Goal: Transaction & Acquisition: Purchase product/service

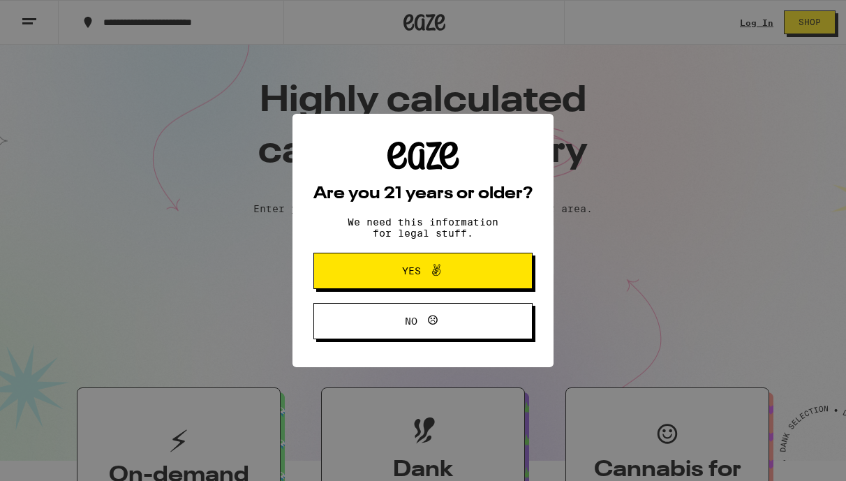
click at [353, 284] on button "Yes" at bounding box center [423, 271] width 219 height 36
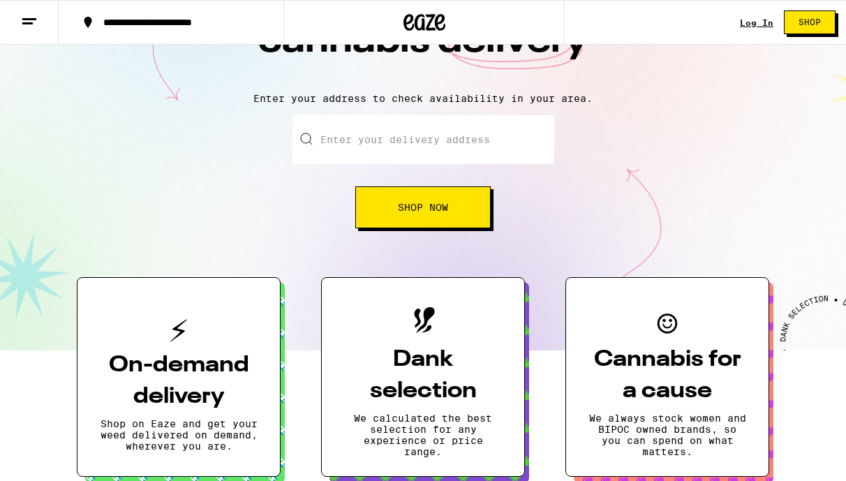
scroll to position [79, 0]
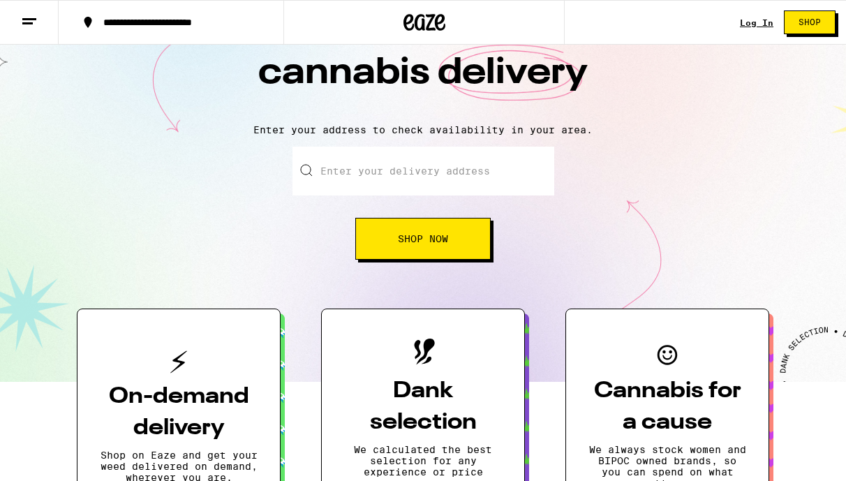
click at [451, 168] on input "Enter your delivery address" at bounding box center [424, 171] width 262 height 49
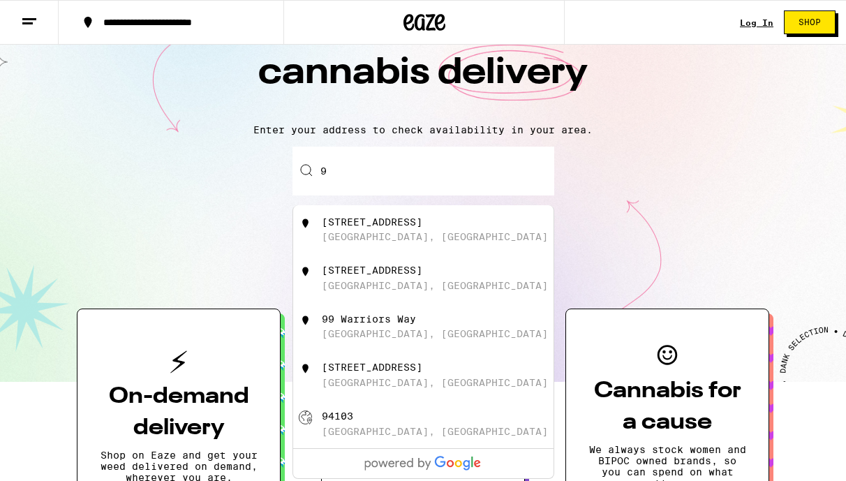
scroll to position [82, 0]
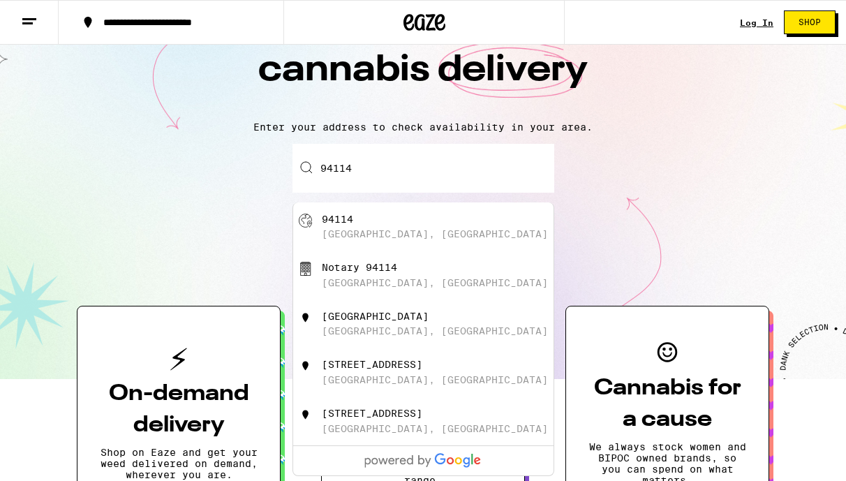
type input "[GEOGRAPHIC_DATA]"
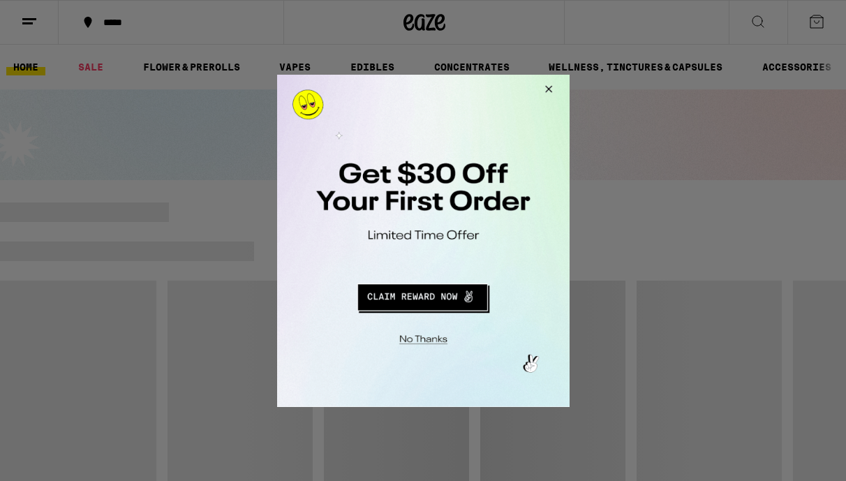
click at [427, 337] on button "Close Modal" at bounding box center [421, 337] width 284 height 22
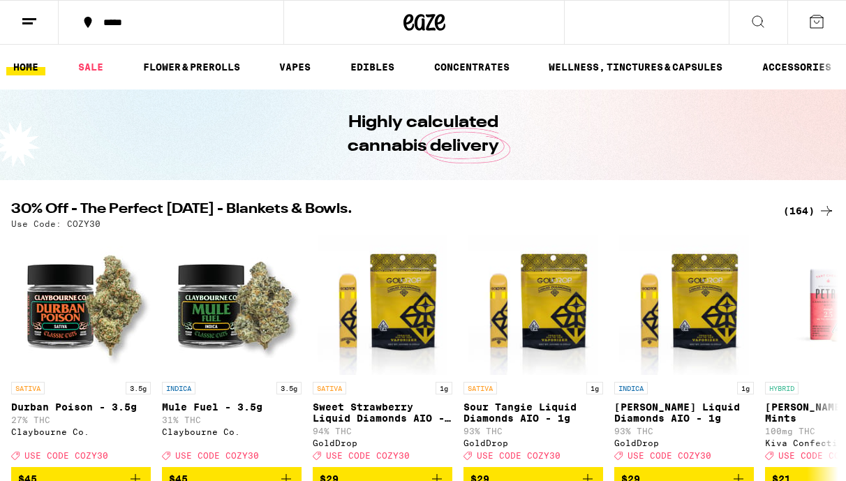
scroll to position [10, 0]
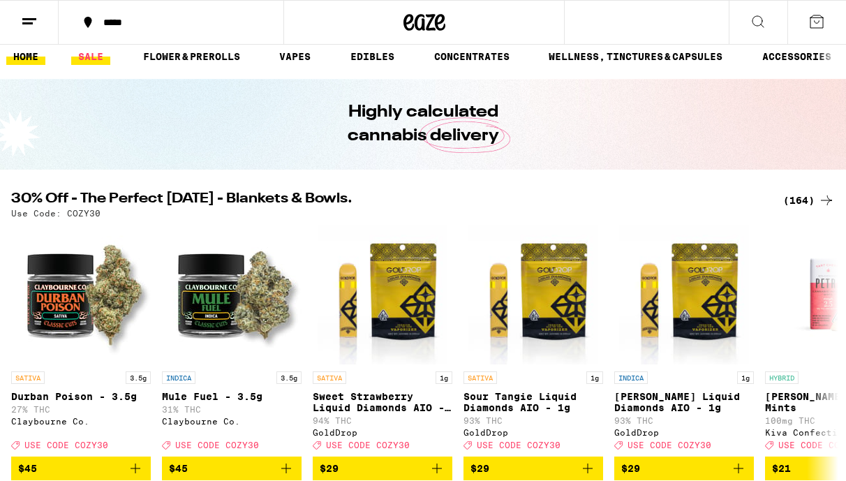
click at [86, 59] on link "SALE" at bounding box center [90, 56] width 39 height 17
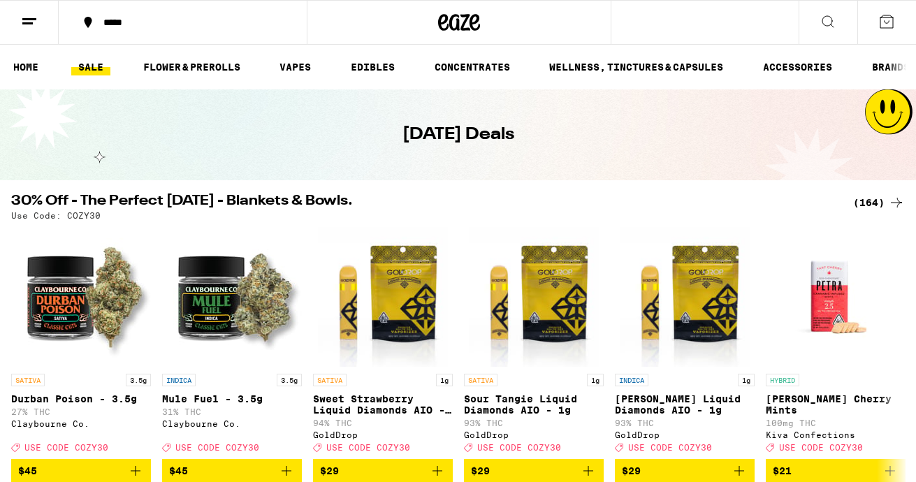
click at [164, 137] on div "[DATE] Deals" at bounding box center [458, 134] width 916 height 91
click at [299, 66] on link "VAPES" at bounding box center [294, 67] width 45 height 17
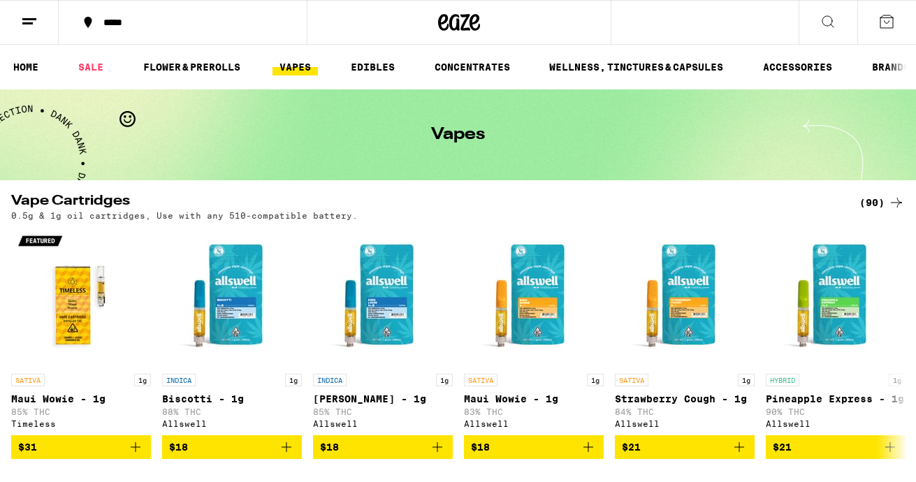
click at [823, 16] on icon at bounding box center [827, 21] width 17 height 17
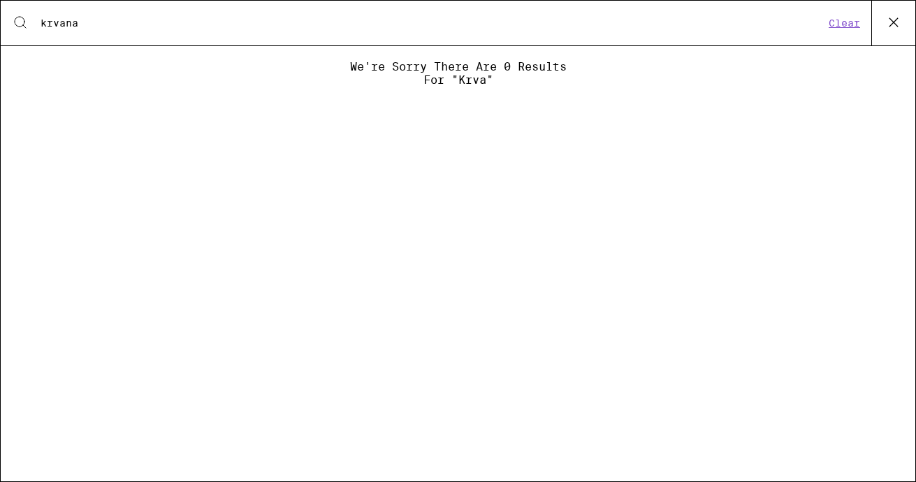
type input "krvana"
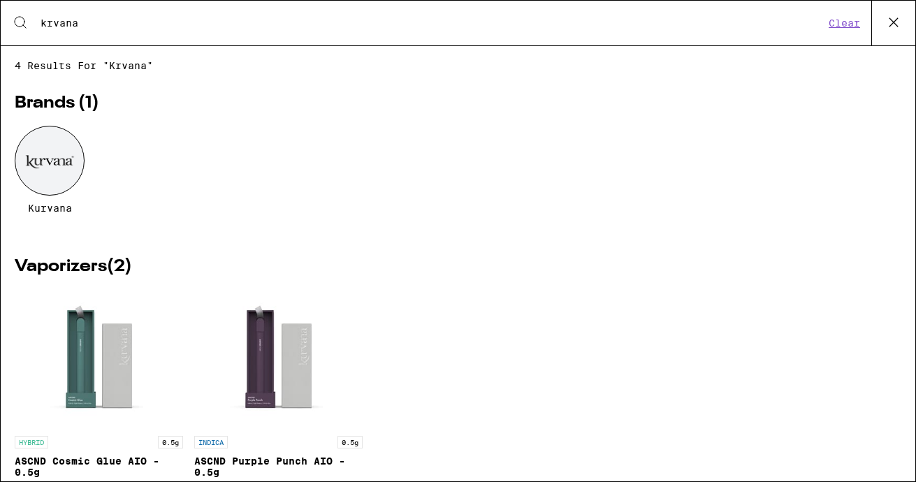
scroll to position [235, 0]
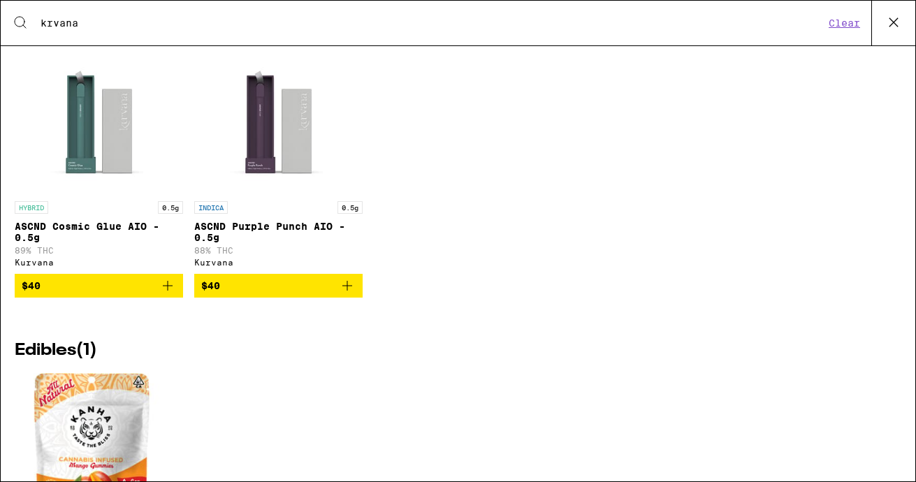
click at [166, 294] on icon "Add to bag" at bounding box center [167, 285] width 17 height 17
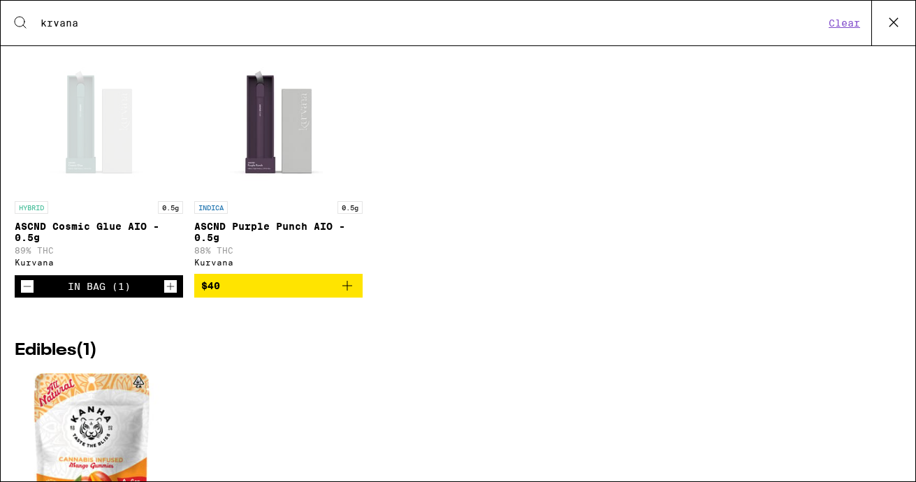
scroll to position [0, 0]
click at [351, 294] on icon "Add to bag" at bounding box center [347, 285] width 17 height 17
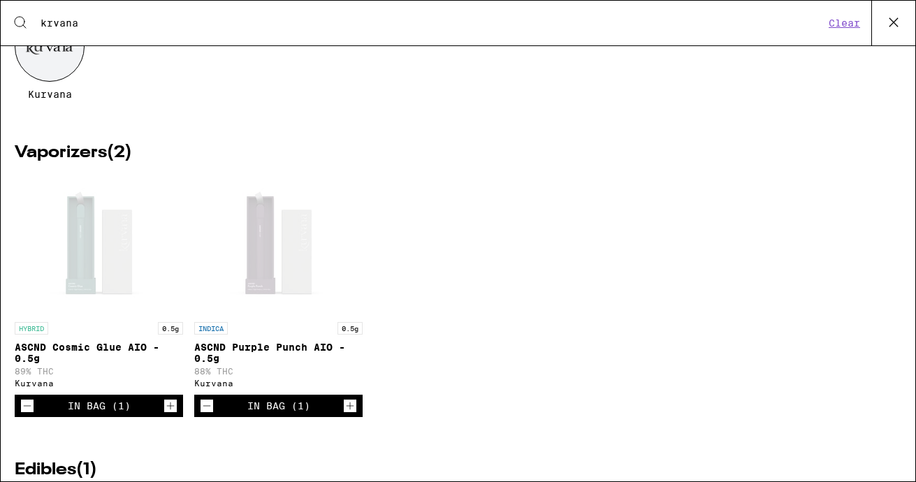
scroll to position [124, 0]
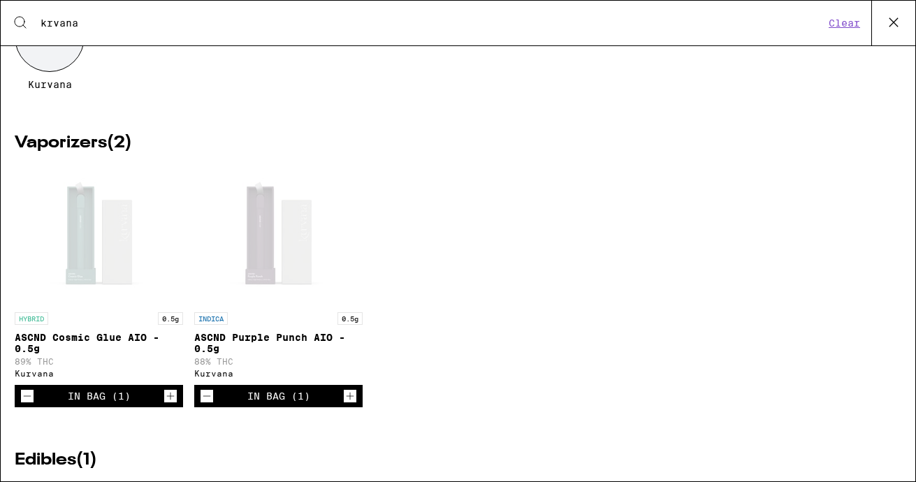
click at [348, 404] on icon "Increment" at bounding box center [350, 396] width 13 height 17
click at [172, 404] on icon "Increment" at bounding box center [170, 396] width 13 height 17
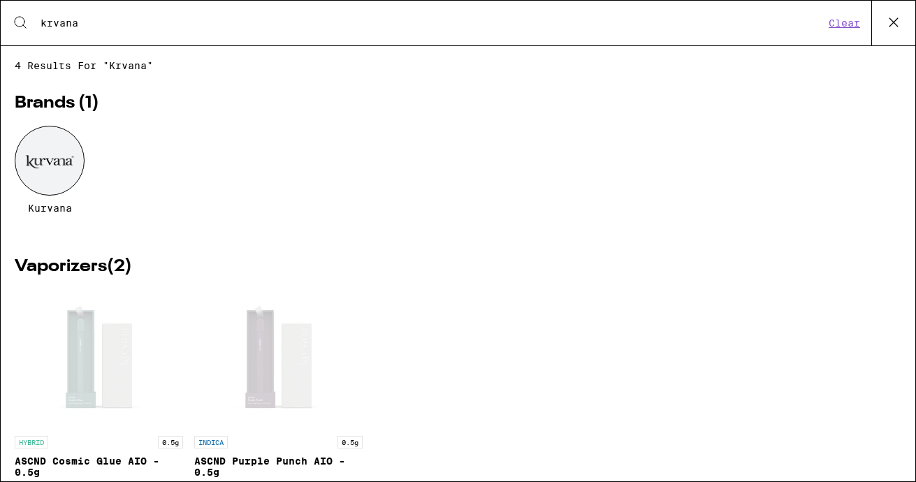
click at [52, 18] on input "krvana" at bounding box center [432, 23] width 784 height 13
click at [57, 20] on input "krvana" at bounding box center [432, 23] width 784 height 13
click at [846, 18] on icon at bounding box center [893, 22] width 21 height 21
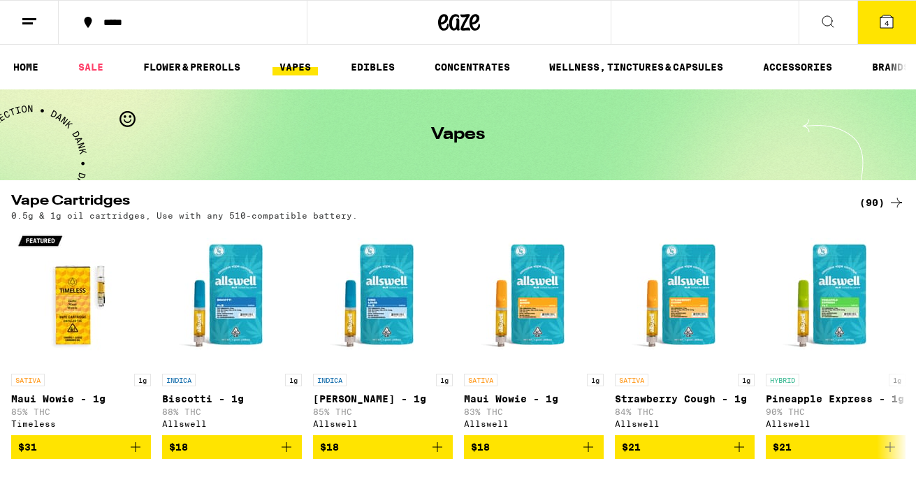
click at [824, 18] on icon at bounding box center [827, 21] width 17 height 17
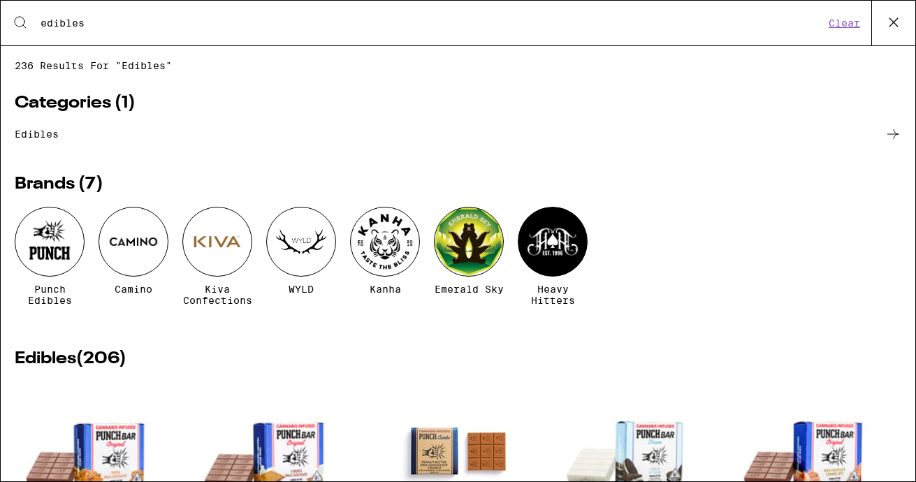
type input "edibles"
click at [837, 24] on button "Clear" at bounding box center [844, 23] width 40 height 13
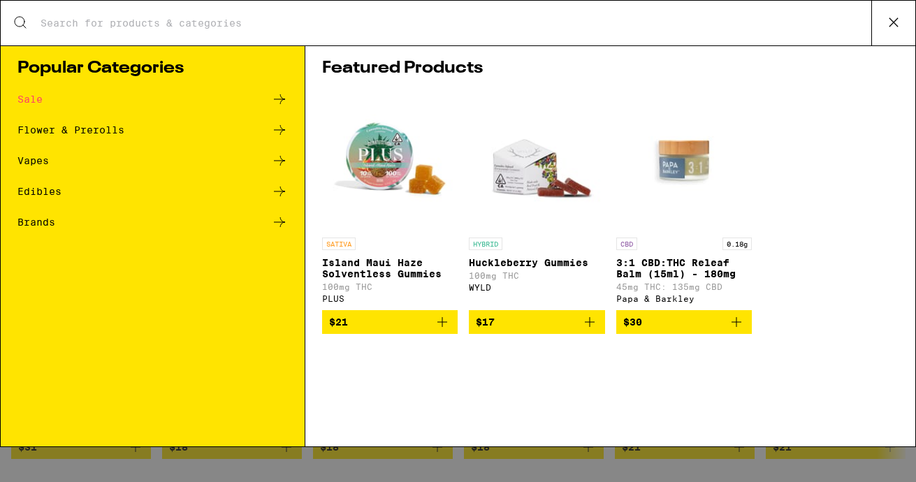
click at [846, 19] on icon at bounding box center [893, 22] width 21 height 21
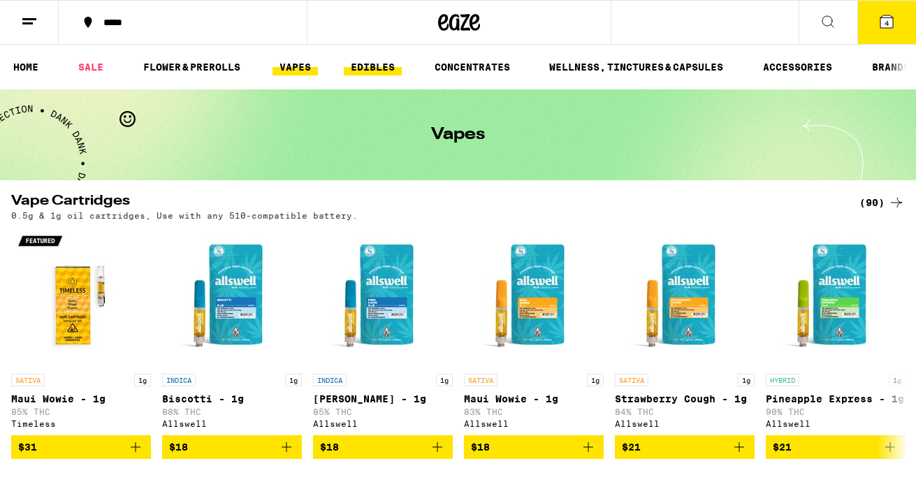
click at [368, 61] on link "EDIBLES" at bounding box center [373, 67] width 58 height 17
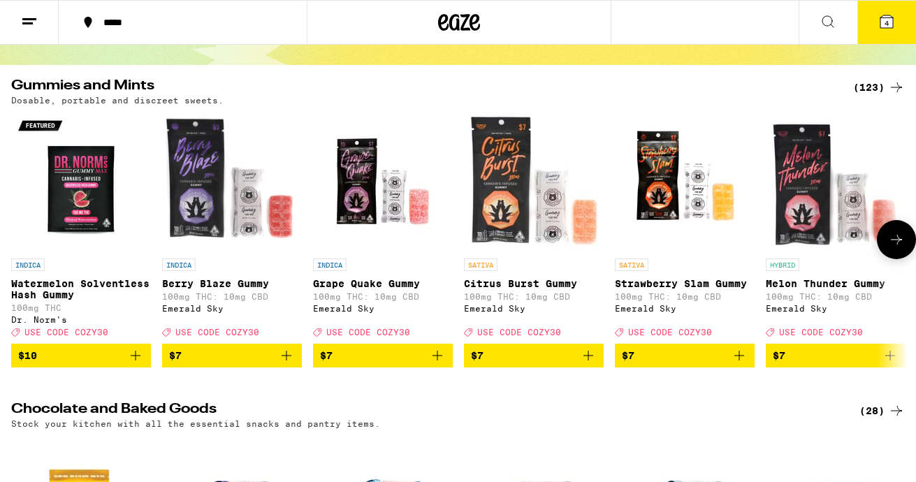
scroll to position [120, 0]
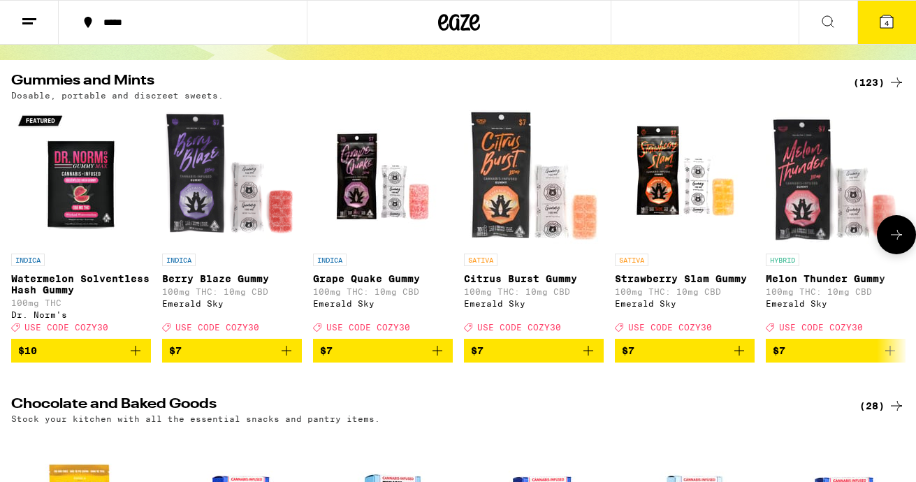
click at [846, 252] on button at bounding box center [895, 234] width 39 height 39
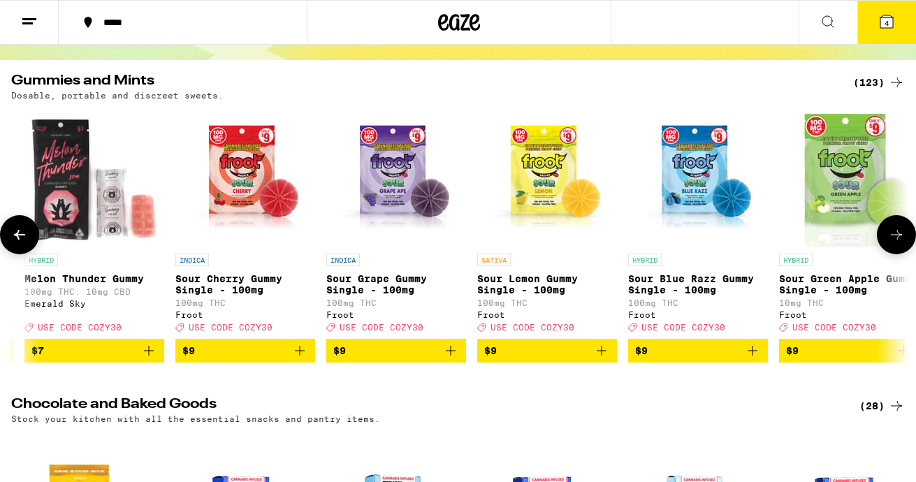
click at [846, 252] on button at bounding box center [895, 234] width 39 height 39
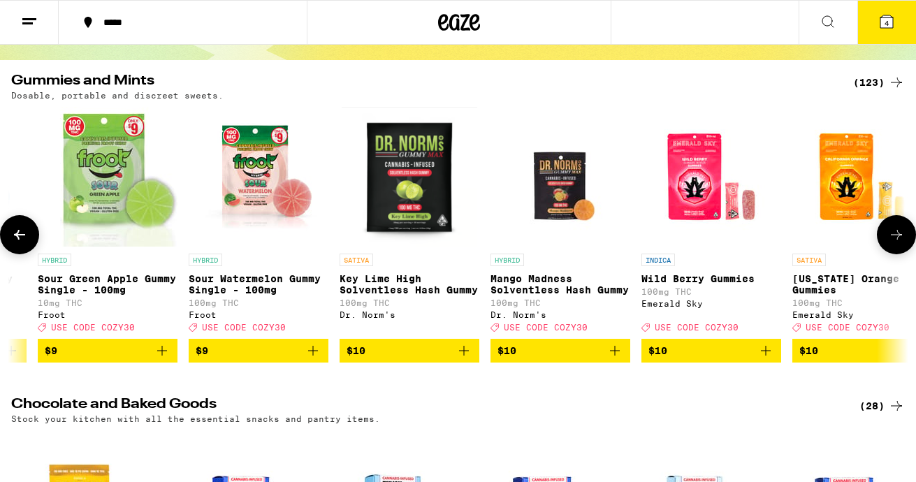
click at [846, 252] on button at bounding box center [895, 234] width 39 height 39
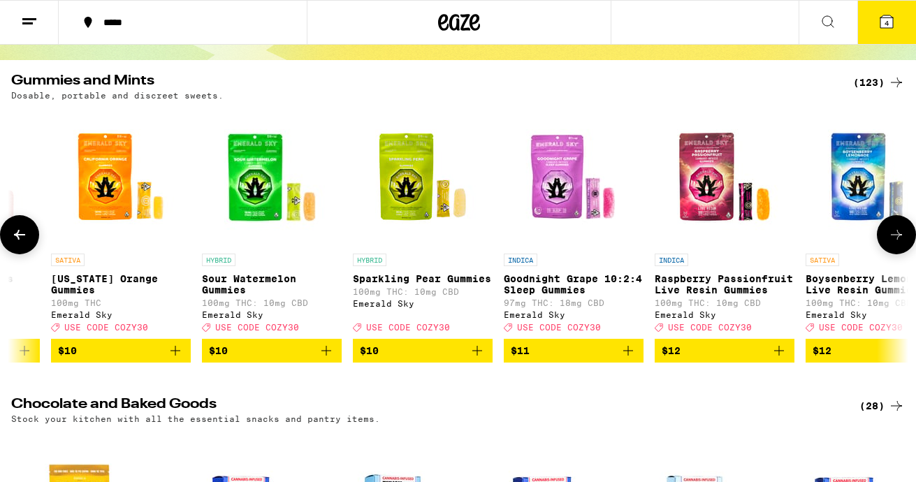
click at [846, 252] on button at bounding box center [895, 234] width 39 height 39
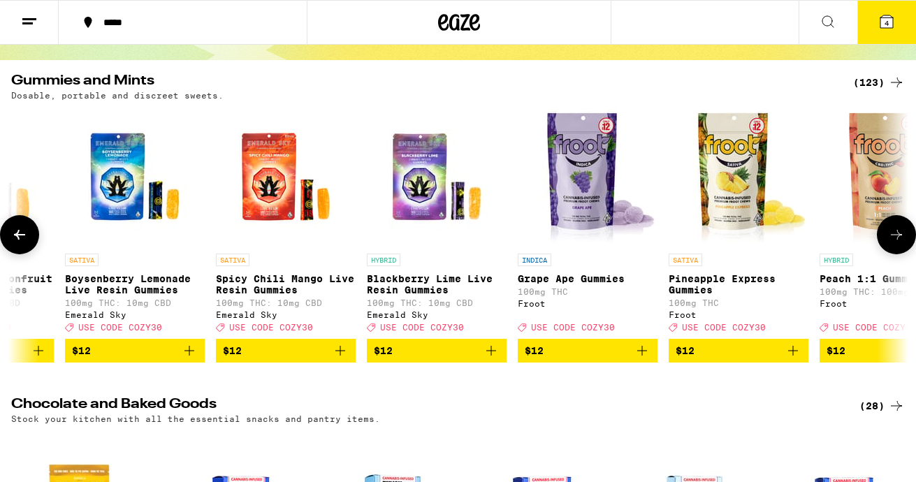
scroll to position [0, 2964]
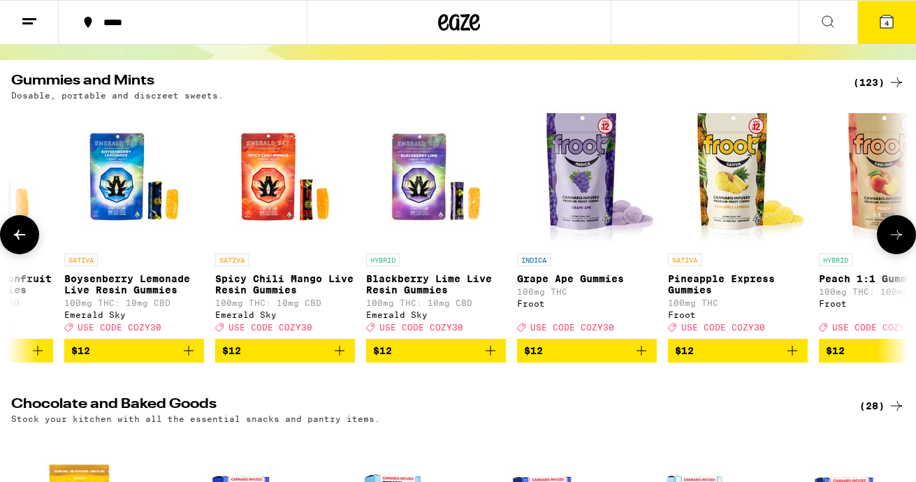
click at [846, 252] on button at bounding box center [895, 234] width 39 height 39
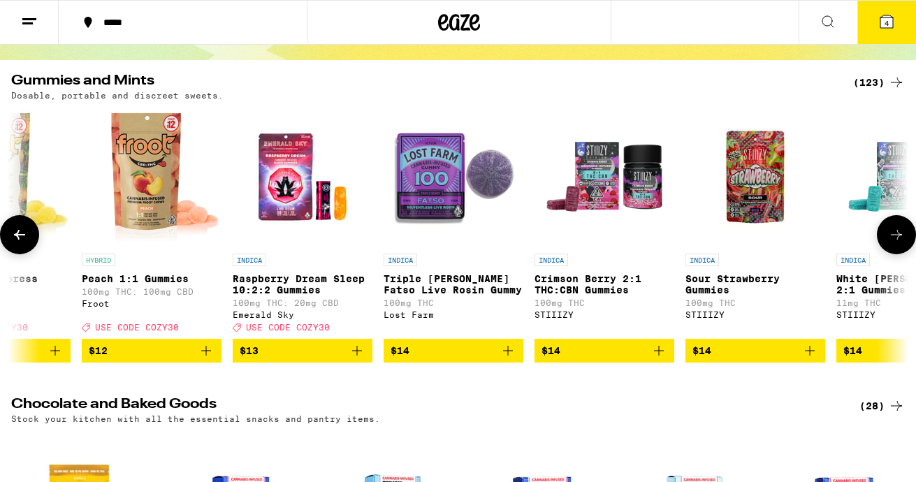
scroll to position [0, 3705]
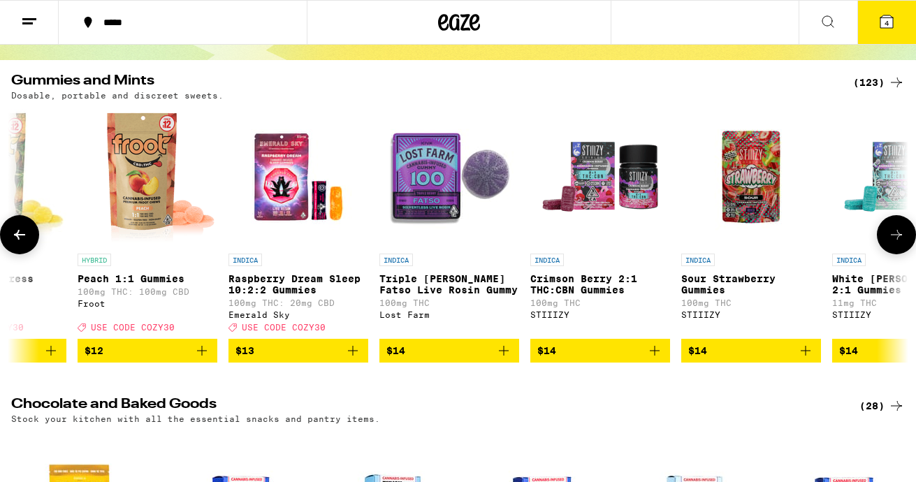
click at [846, 226] on button at bounding box center [895, 234] width 39 height 39
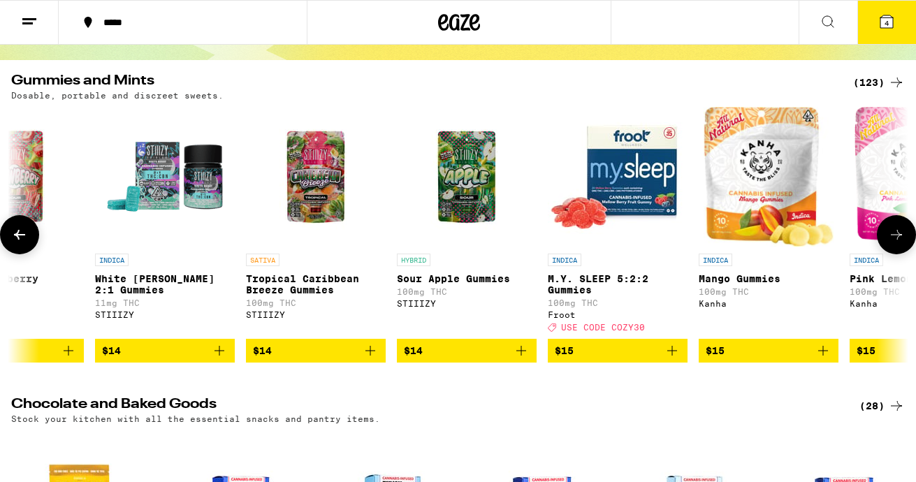
scroll to position [0, 4446]
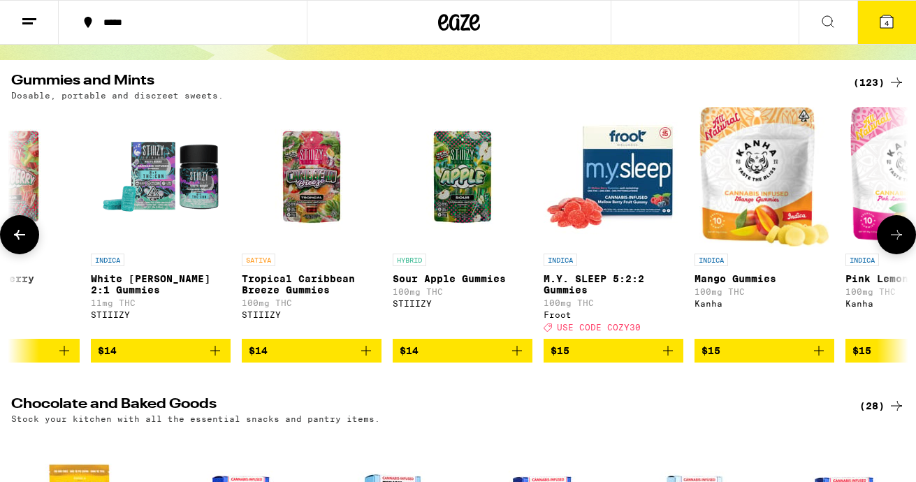
click at [826, 359] on icon "Add to bag" at bounding box center [818, 350] width 17 height 17
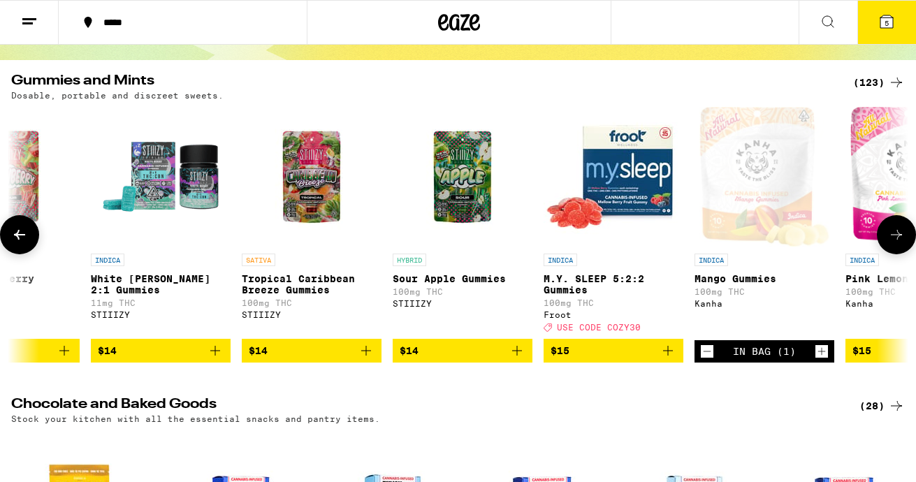
click at [663, 359] on icon "Add to bag" at bounding box center [667, 350] width 17 height 17
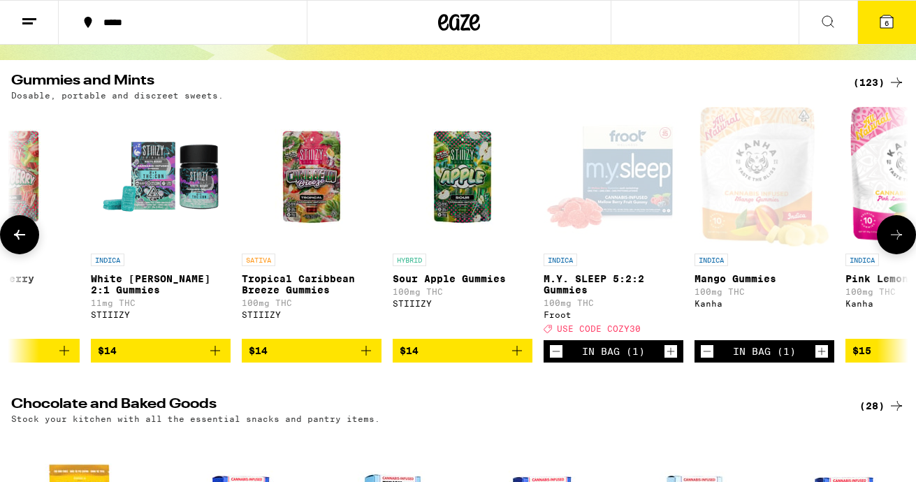
click at [846, 243] on icon at bounding box center [896, 234] width 17 height 17
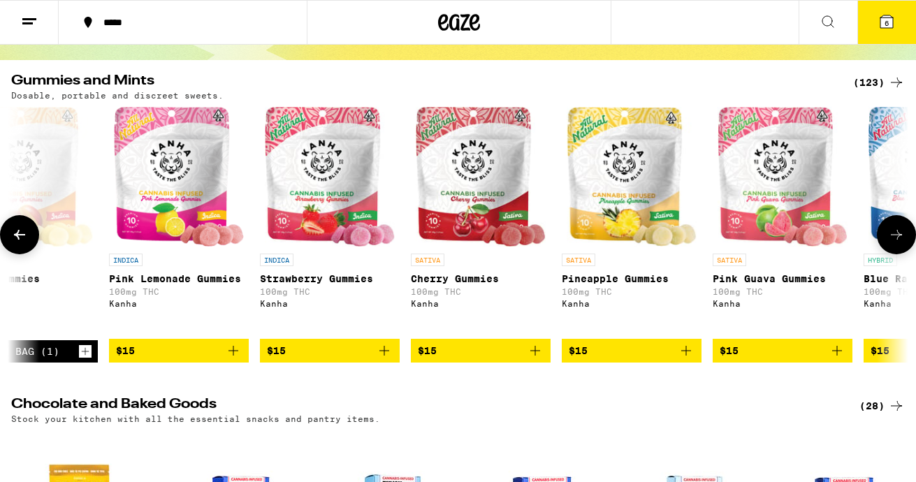
scroll to position [0, 5187]
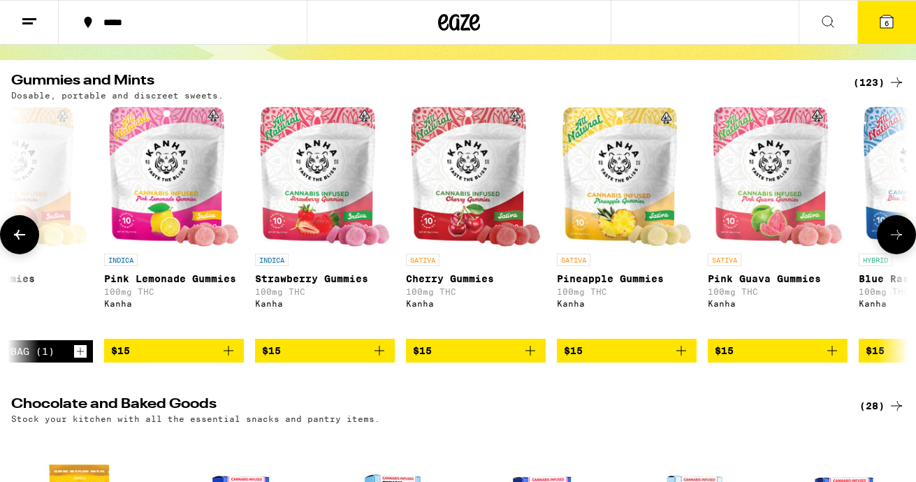
click at [232, 359] on icon "Add to bag" at bounding box center [228, 350] width 17 height 17
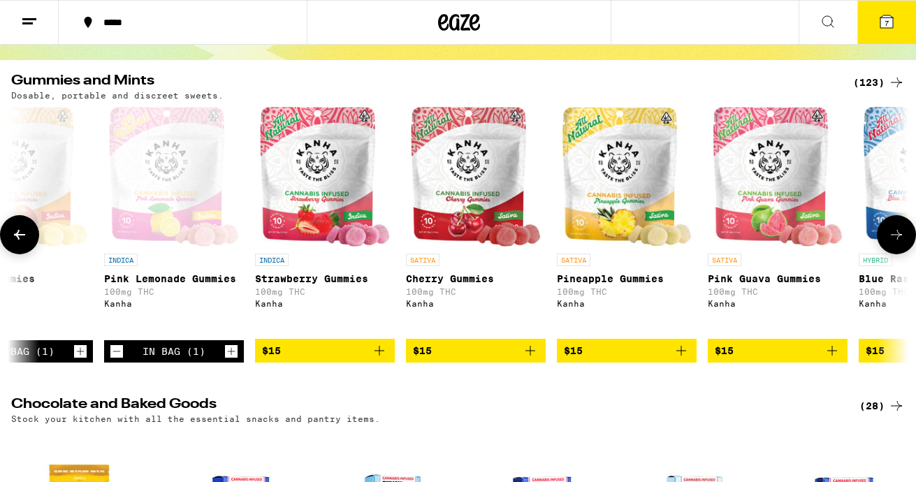
click at [846, 251] on button at bounding box center [895, 234] width 39 height 39
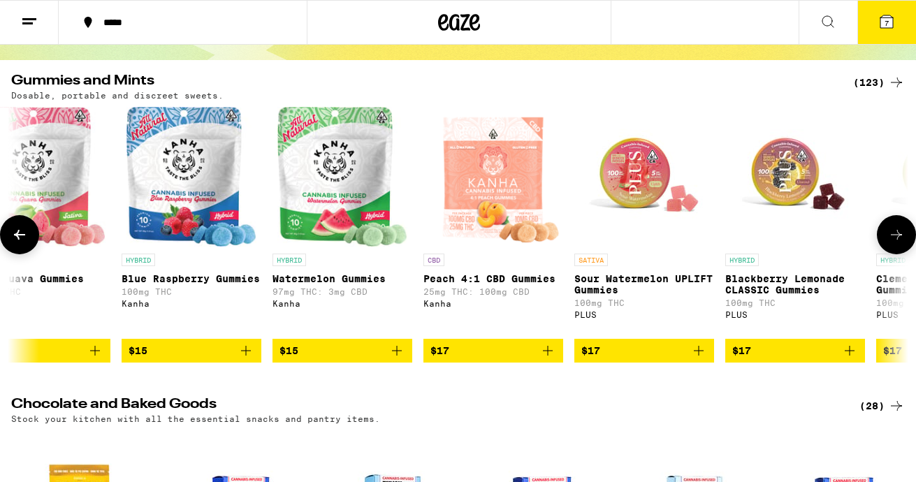
scroll to position [0, 5928]
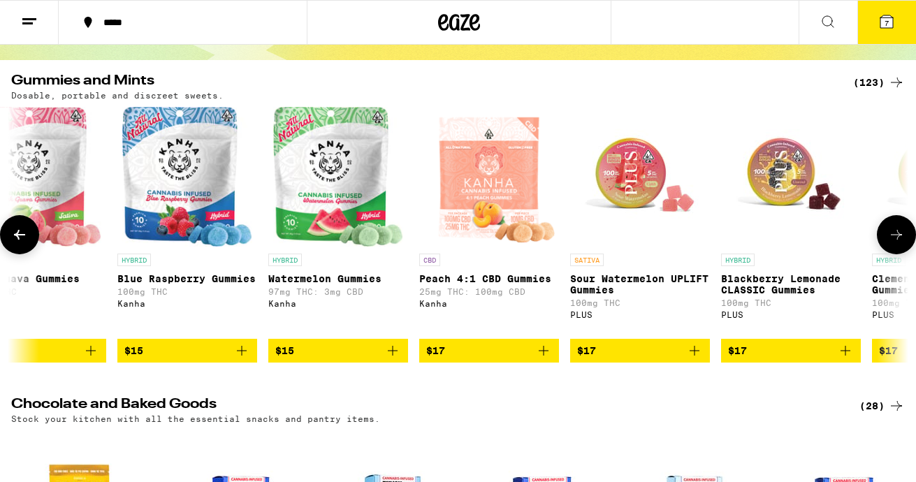
click at [846, 354] on icon "Add to bag" at bounding box center [845, 350] width 17 height 17
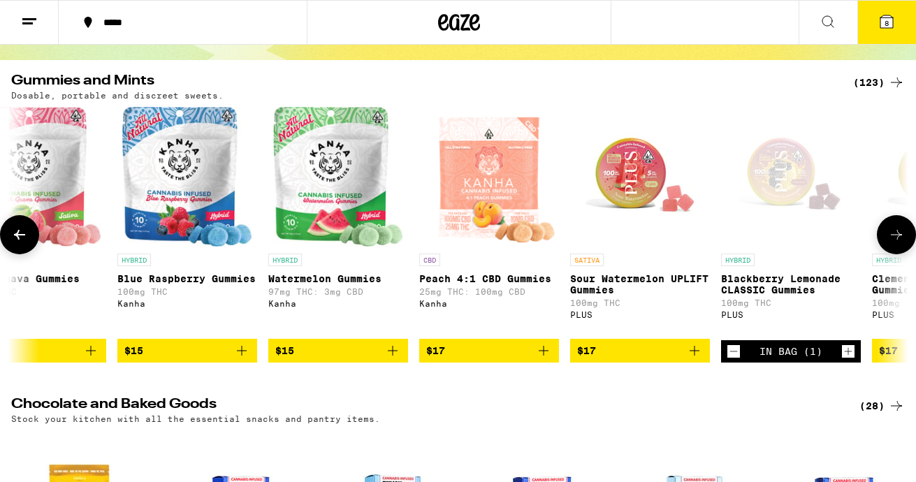
click at [846, 237] on icon at bounding box center [896, 234] width 17 height 17
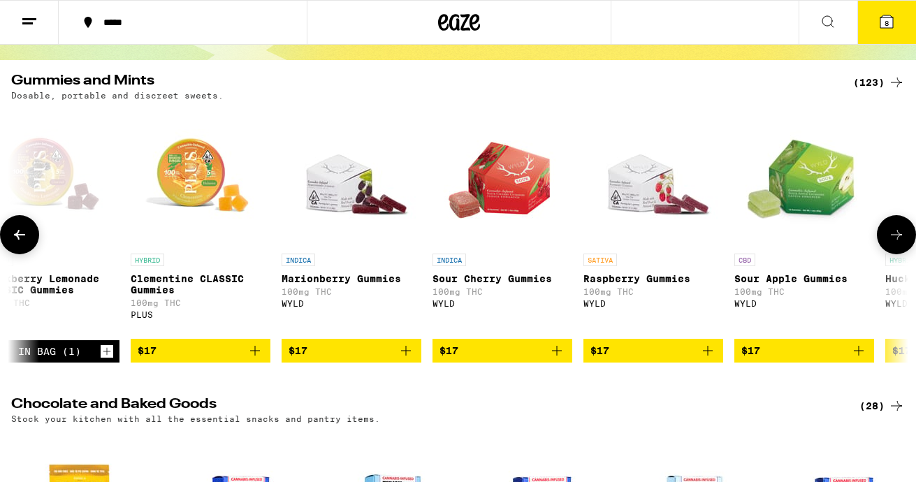
click at [846, 237] on icon at bounding box center [896, 234] width 17 height 17
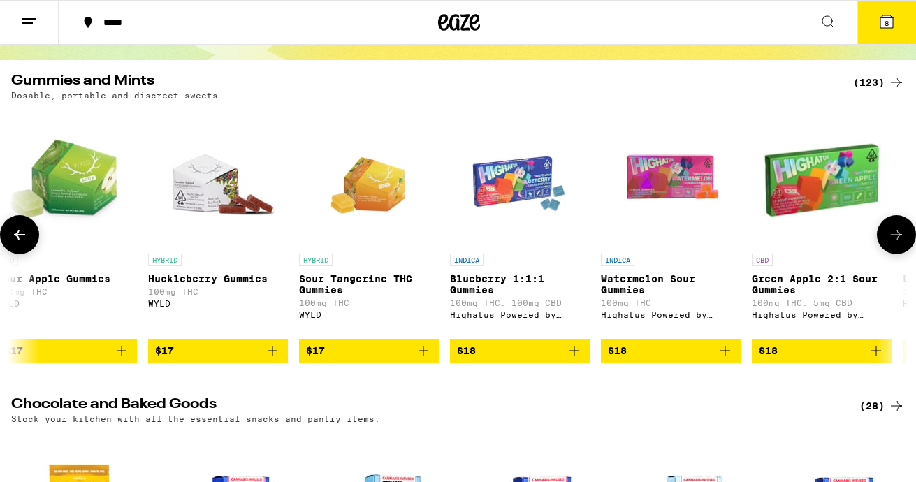
scroll to position [0, 7410]
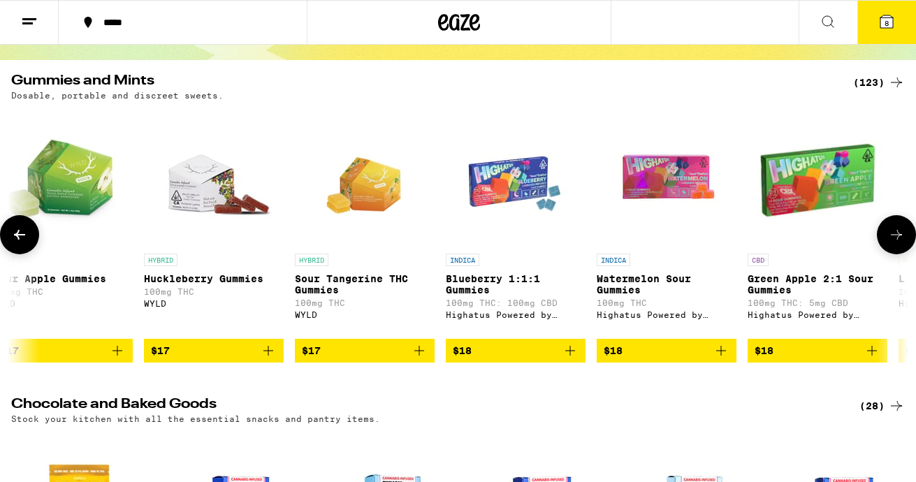
click at [420, 359] on icon "Add to bag" at bounding box center [419, 350] width 17 height 17
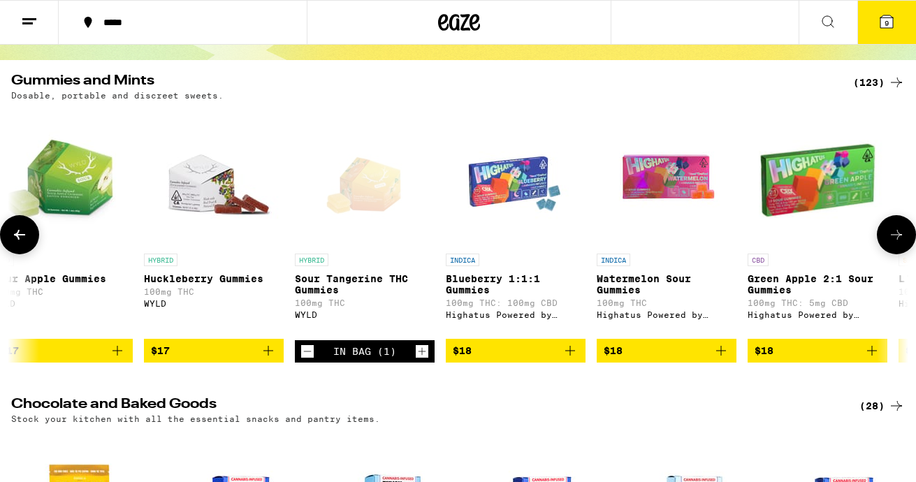
click at [846, 234] on icon at bounding box center [896, 234] width 17 height 17
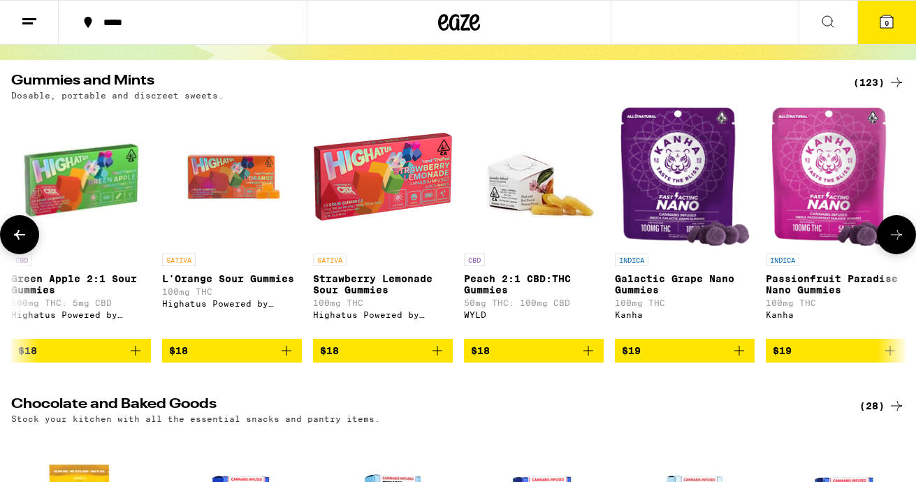
scroll to position [0, 8151]
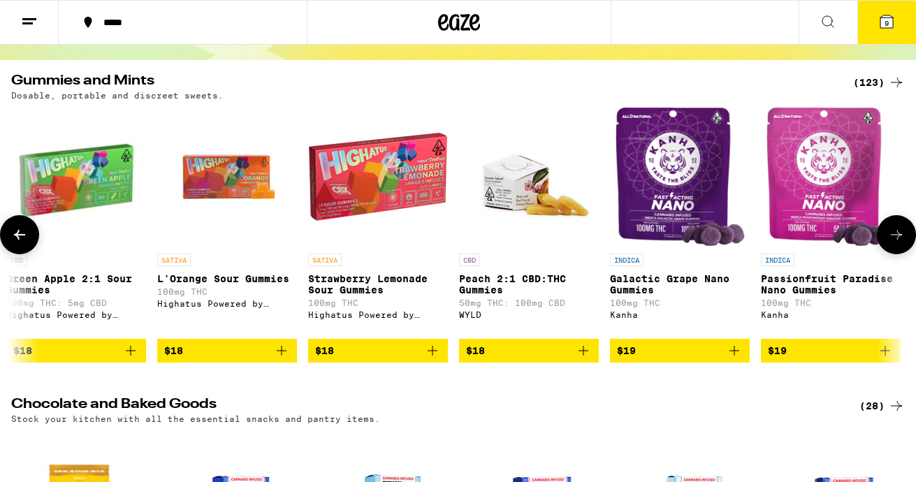
click at [846, 235] on icon at bounding box center [896, 234] width 17 height 17
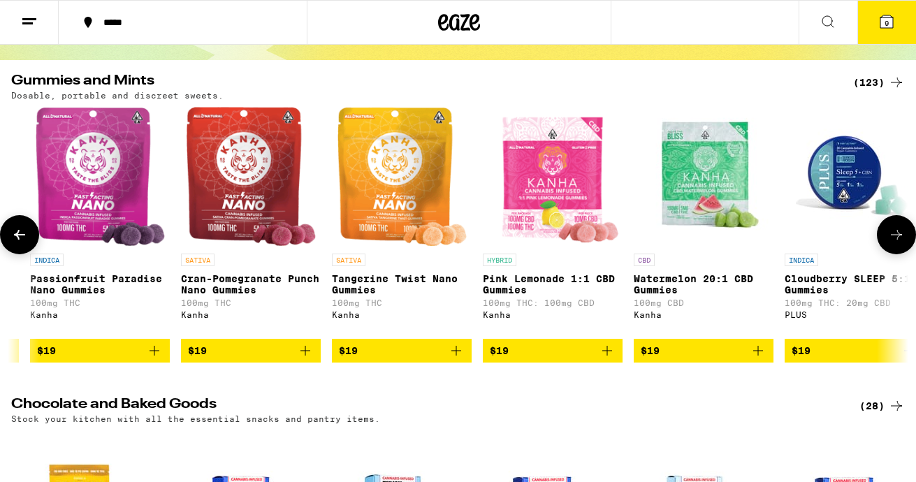
click at [846, 235] on icon at bounding box center [896, 234] width 17 height 17
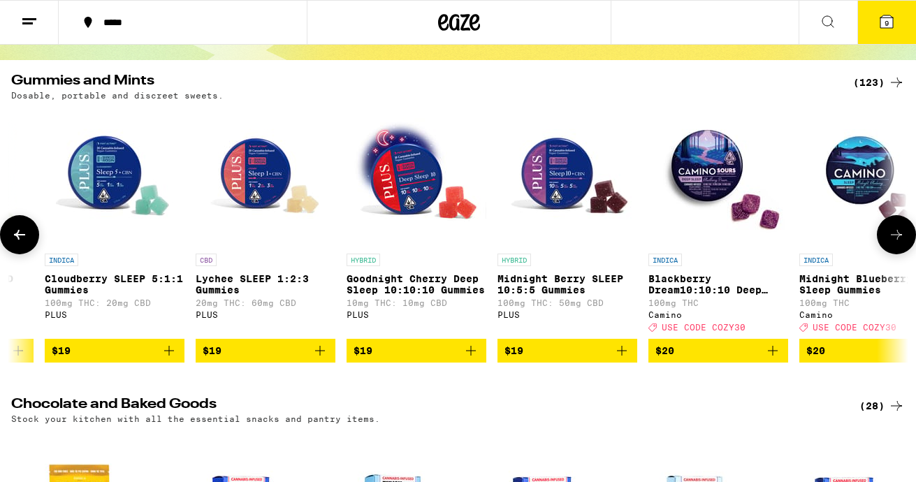
scroll to position [0, 9625]
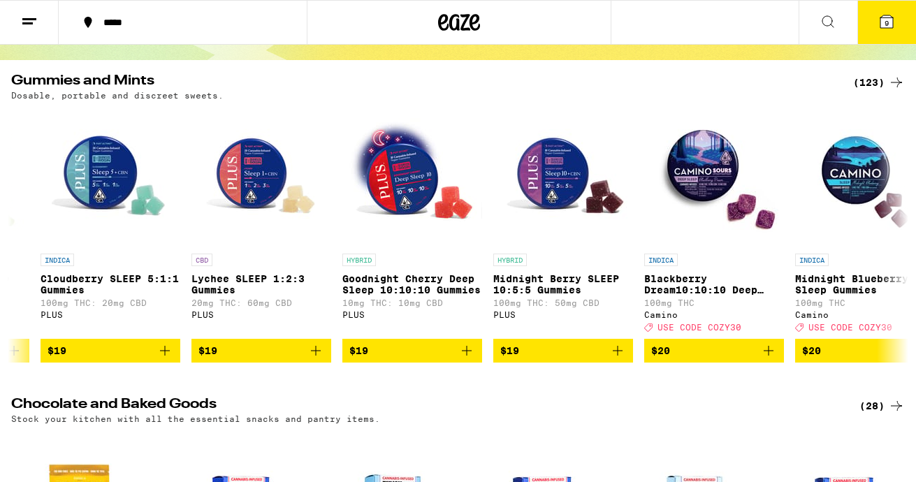
click at [846, 22] on icon at bounding box center [886, 21] width 13 height 13
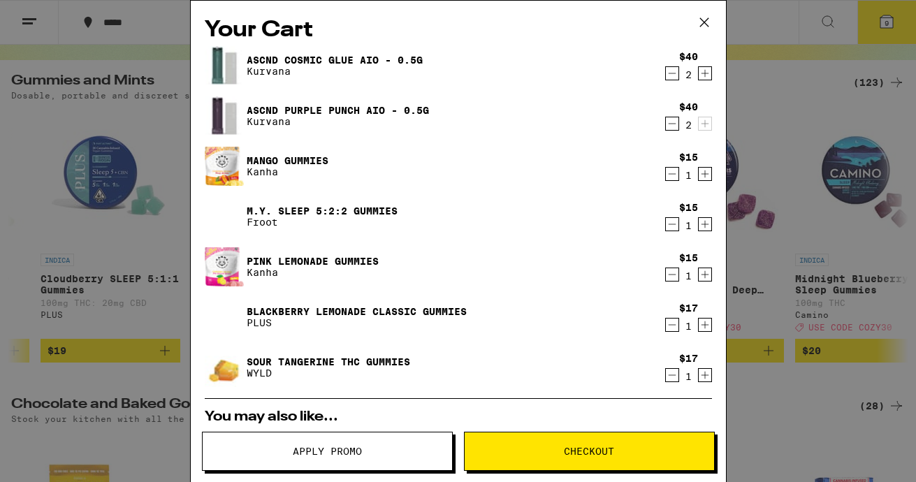
click at [589, 446] on span "Checkout" at bounding box center [589, 451] width 50 height 10
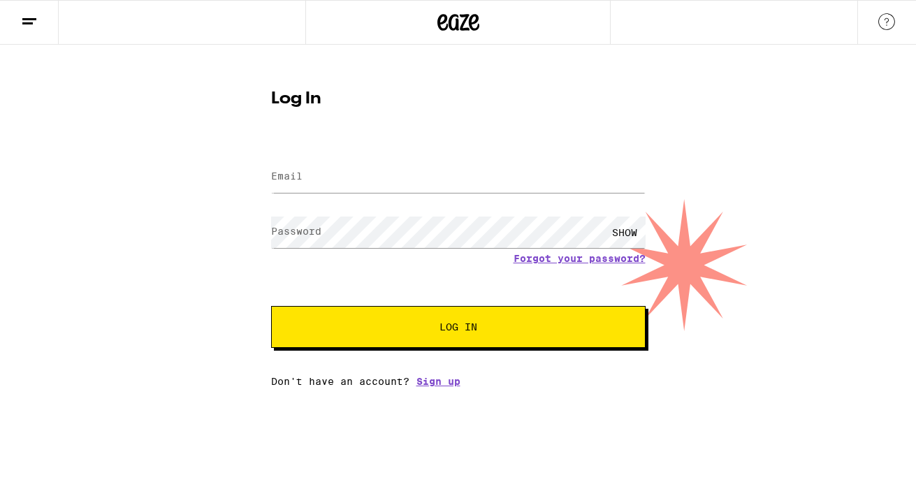
click at [301, 171] on label "Email" at bounding box center [286, 175] width 31 height 11
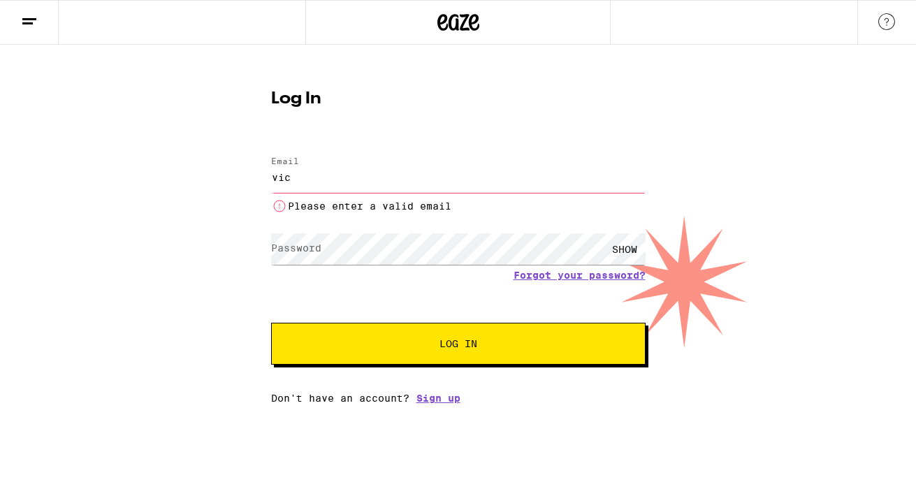
type input "[EMAIL_ADDRESS][PERSON_NAME][DOMAIN_NAME]"
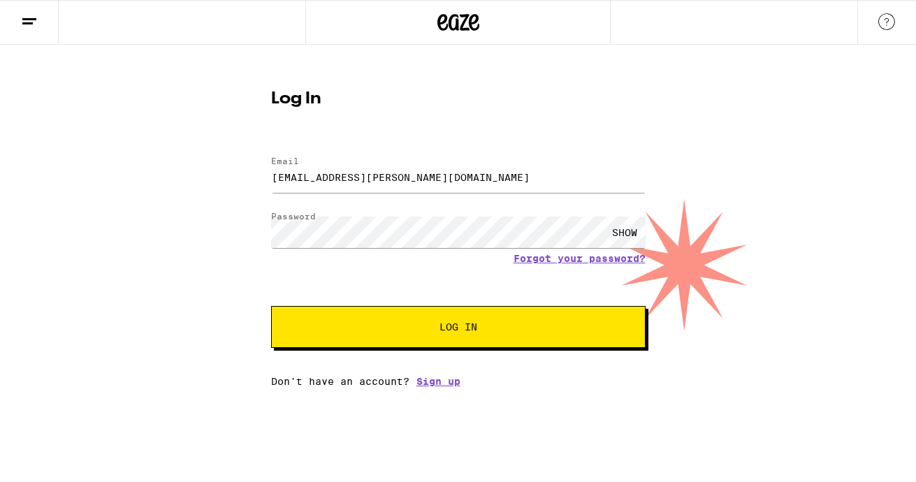
click at [464, 335] on button "Log In" at bounding box center [458, 327] width 374 height 42
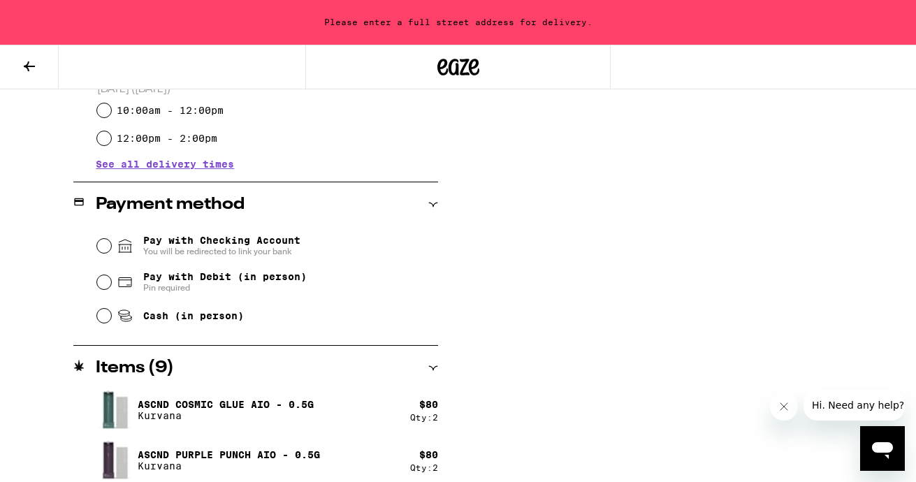
scroll to position [516, 0]
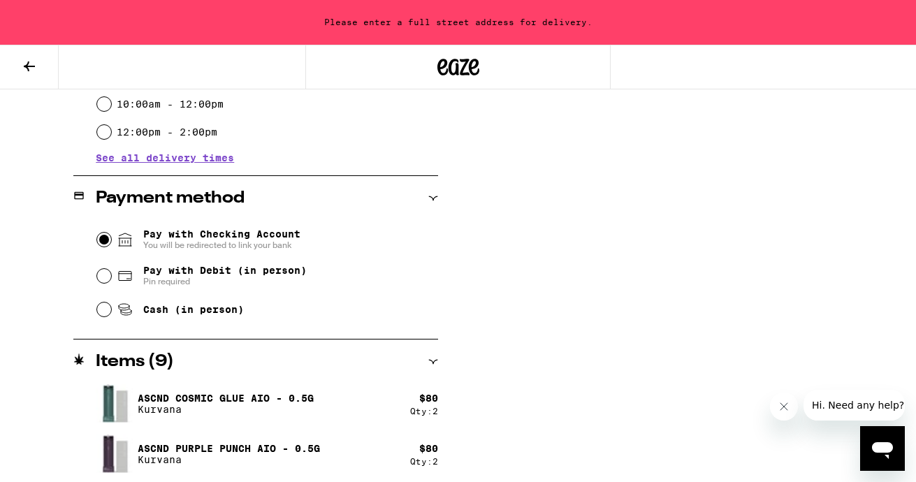
click at [100, 240] on input "Pay with Checking Account You will be redirected to link your bank" at bounding box center [104, 240] width 14 height 14
click at [105, 311] on input "Cash (in person)" at bounding box center [104, 309] width 14 height 14
radio input "true"
click at [101, 277] on input "Pay with Debit (in person) Pin required" at bounding box center [104, 276] width 14 height 14
radio input "true"
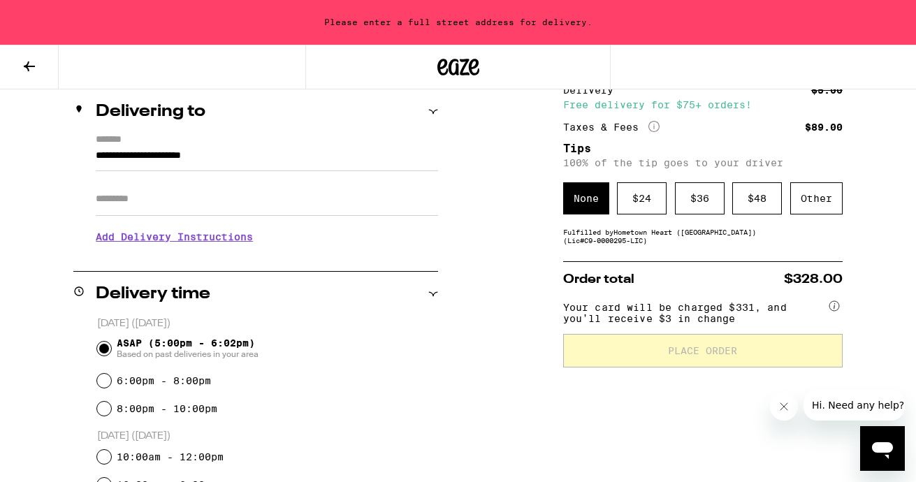
scroll to position [164, 0]
click at [832, 193] on div "Other" at bounding box center [816, 198] width 52 height 32
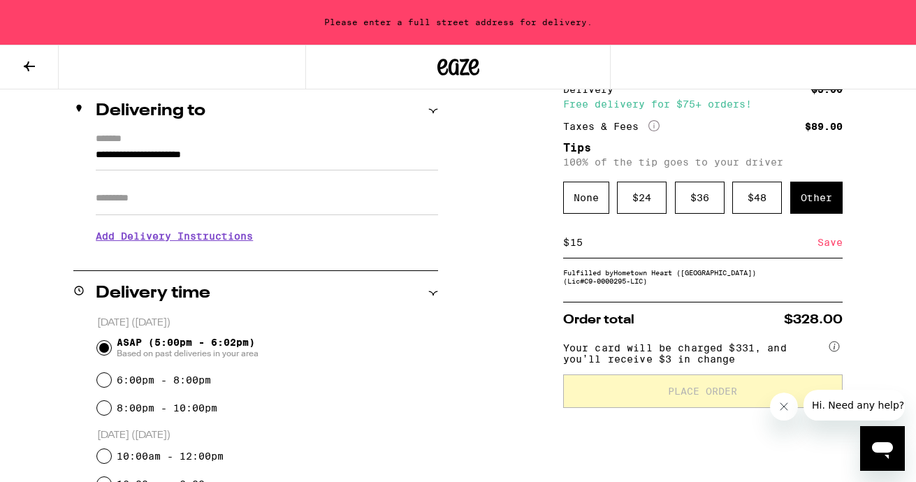
type input "15"
click at [829, 244] on div "Save" at bounding box center [829, 242] width 25 height 31
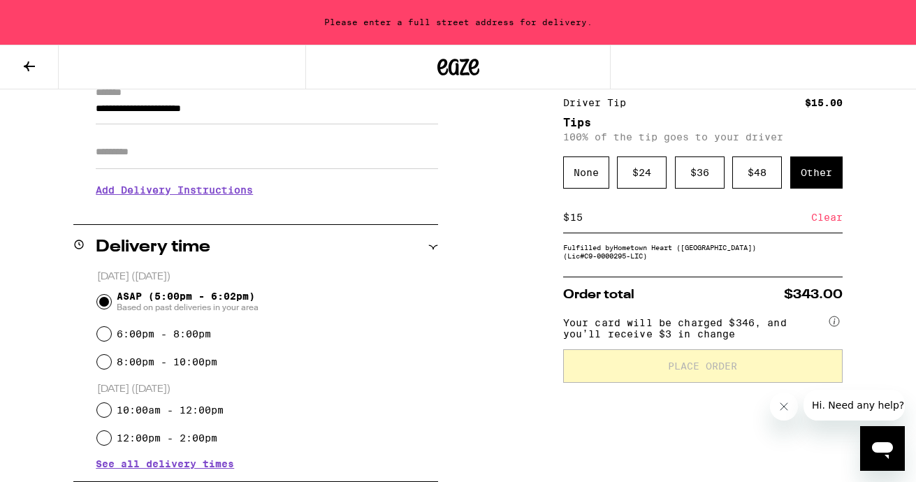
scroll to position [222, 0]
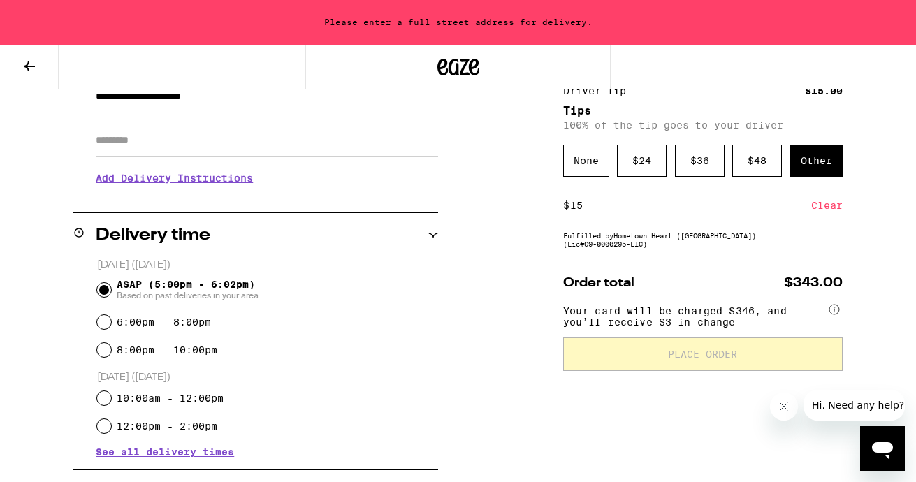
click at [664, 221] on div "$ 15 Clear" at bounding box center [702, 205] width 279 height 31
click at [298, 142] on input "Apt/Suite" at bounding box center [267, 141] width 342 height 34
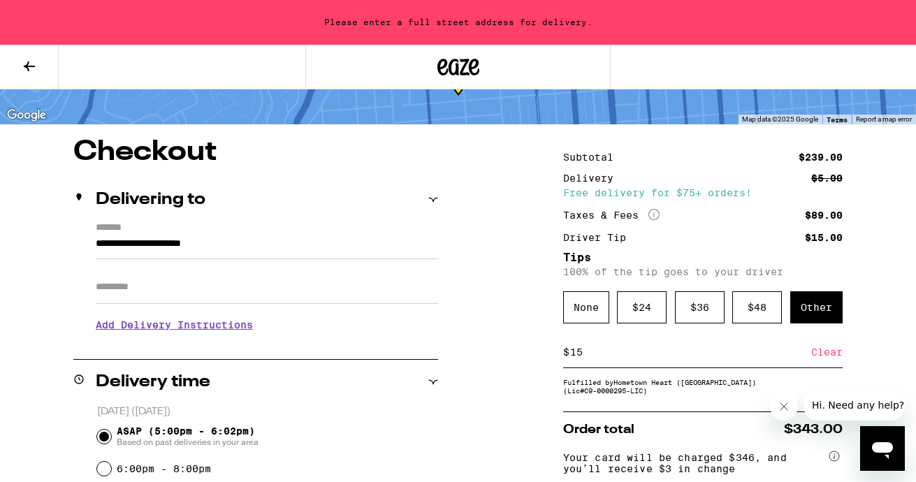
scroll to position [95, 0]
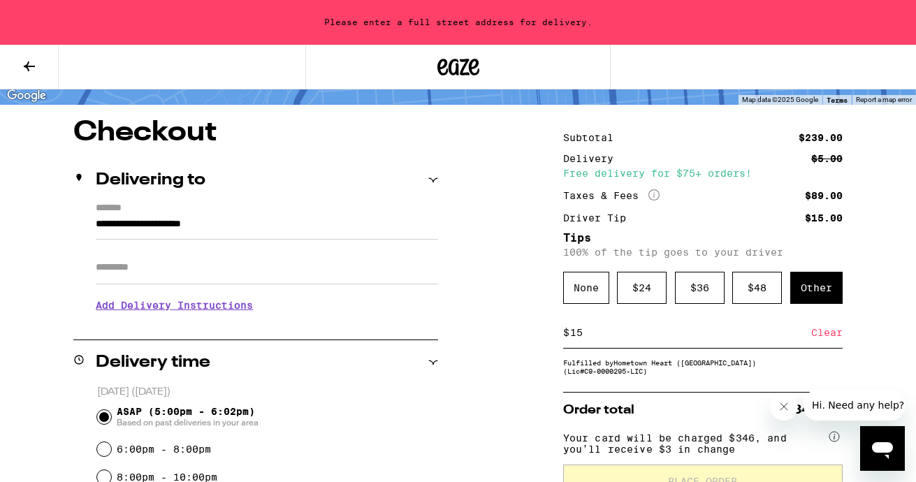
click at [97, 223] on input "**********" at bounding box center [267, 228] width 342 height 24
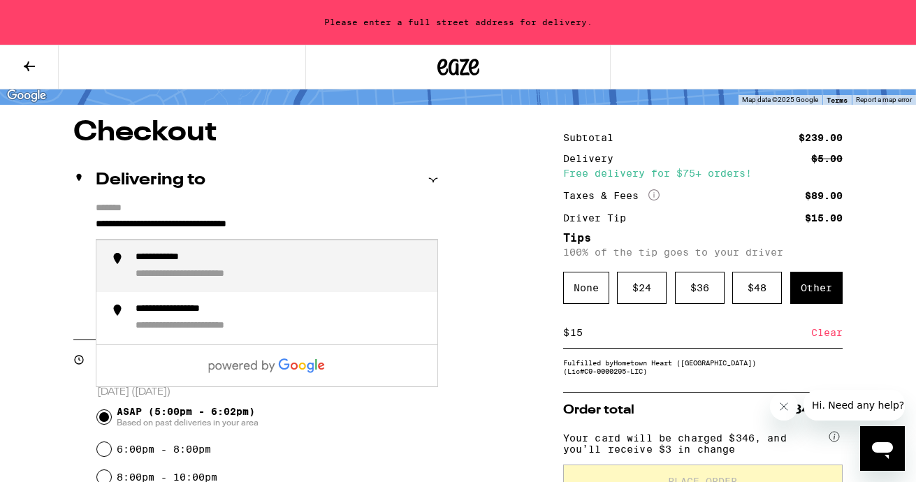
click at [158, 265] on div "**********" at bounding box center [173, 257] width 76 height 13
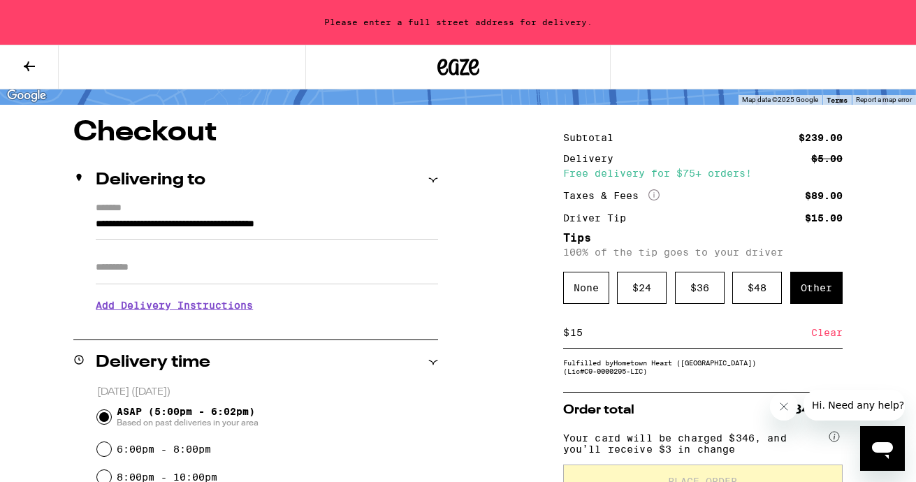
type input "**********"
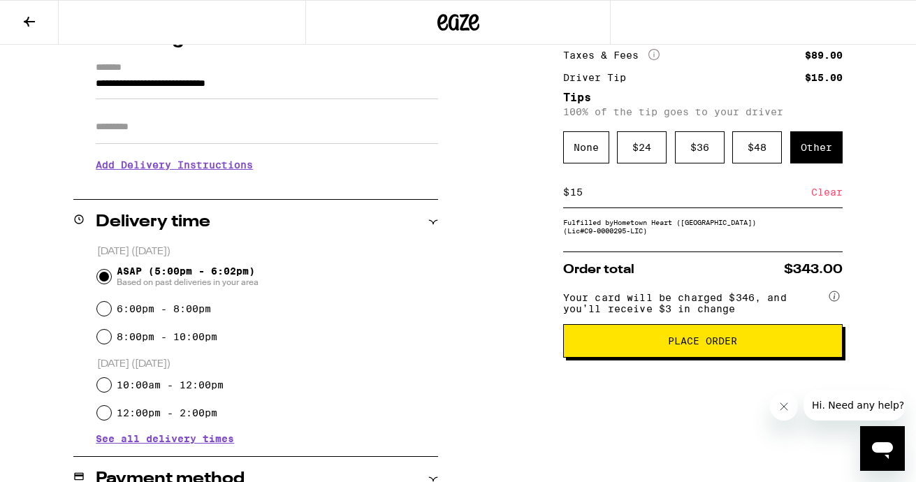
scroll to position [217, 0]
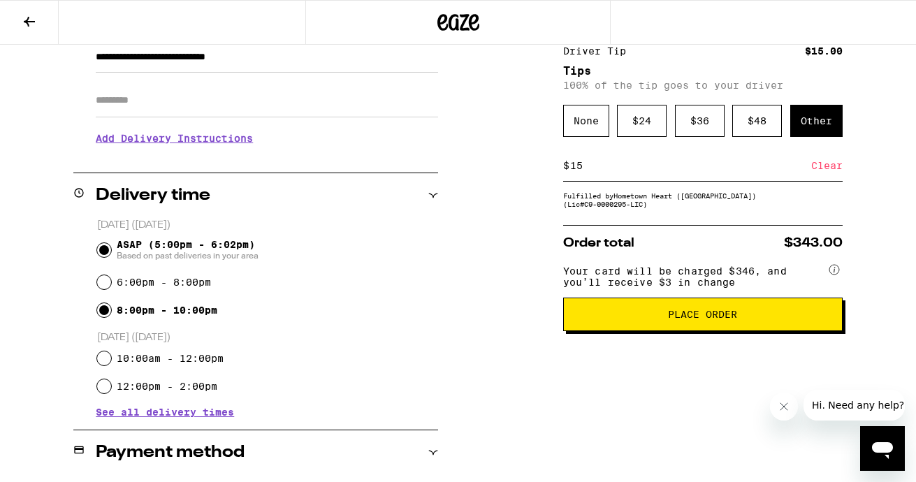
click at [103, 312] on input "8:00pm - 10:00pm" at bounding box center [104, 310] width 14 height 14
radio input "true"
click at [605, 319] on span "Place Order" at bounding box center [703, 314] width 256 height 10
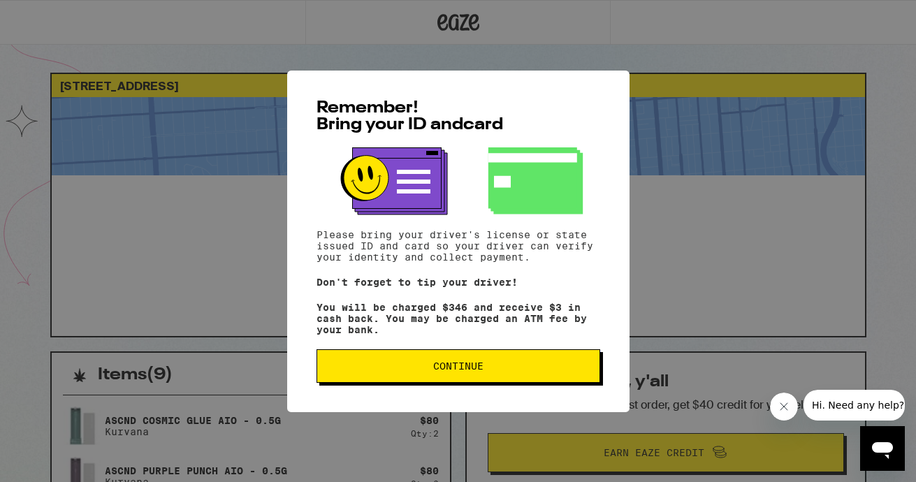
click at [481, 371] on span "Continue" at bounding box center [458, 366] width 50 height 10
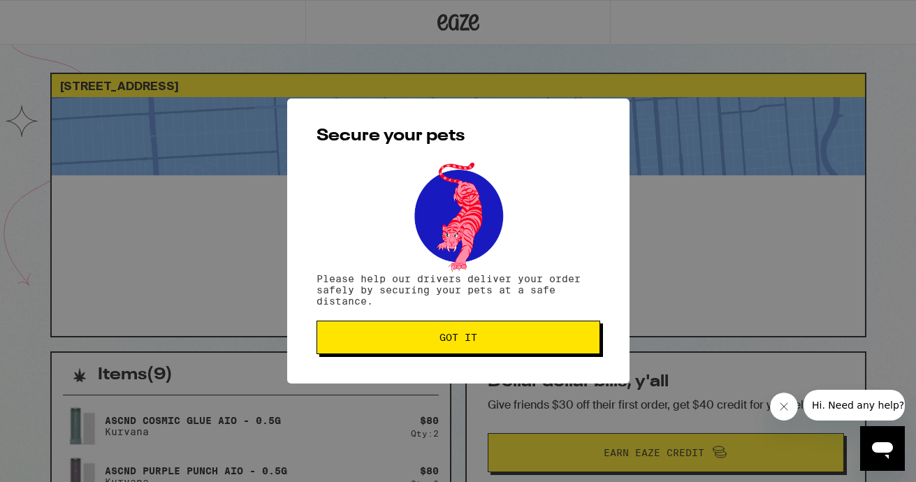
click at [462, 339] on span "Got it" at bounding box center [458, 337] width 38 height 10
